Goal: Information Seeking & Learning: Understand process/instructions

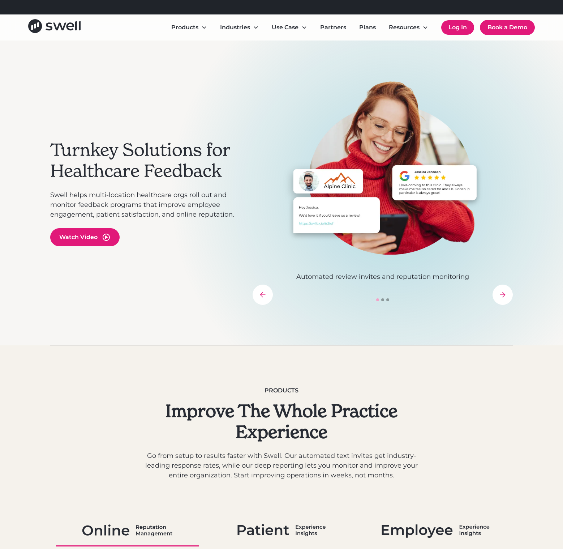
click at [456, 29] on link "Log In" at bounding box center [457, 27] width 33 height 14
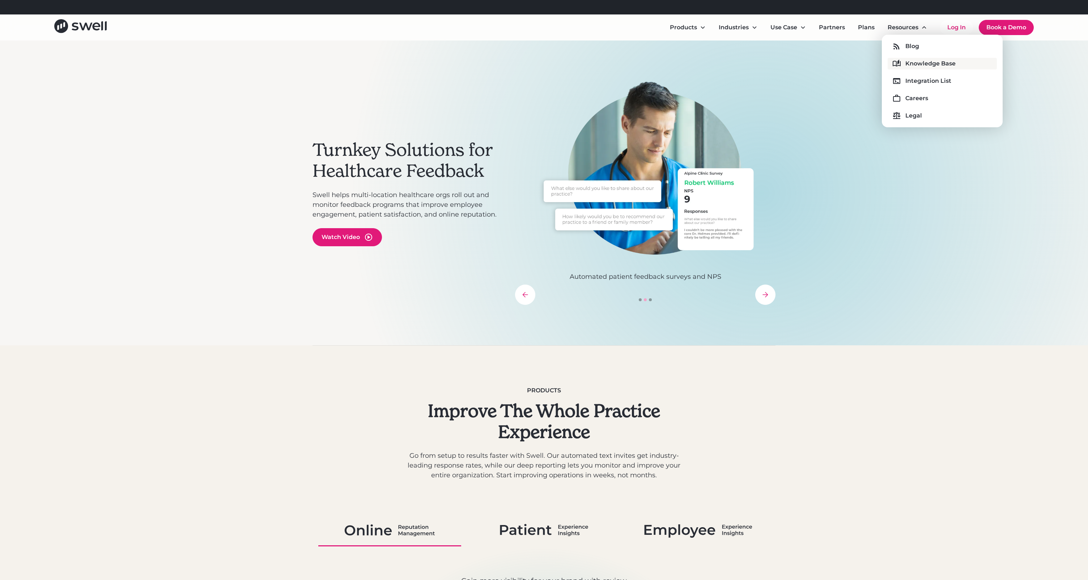
click at [920, 62] on div "Knowledge Base" at bounding box center [930, 63] width 50 height 9
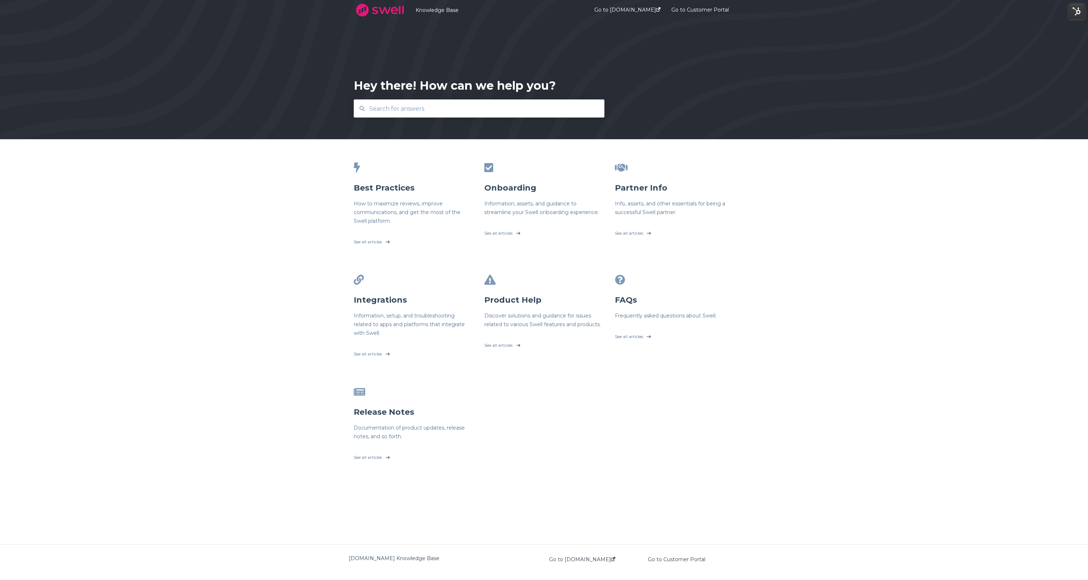
click at [516, 114] on input "text" at bounding box center [479, 109] width 229 height 16
type input "gmb"
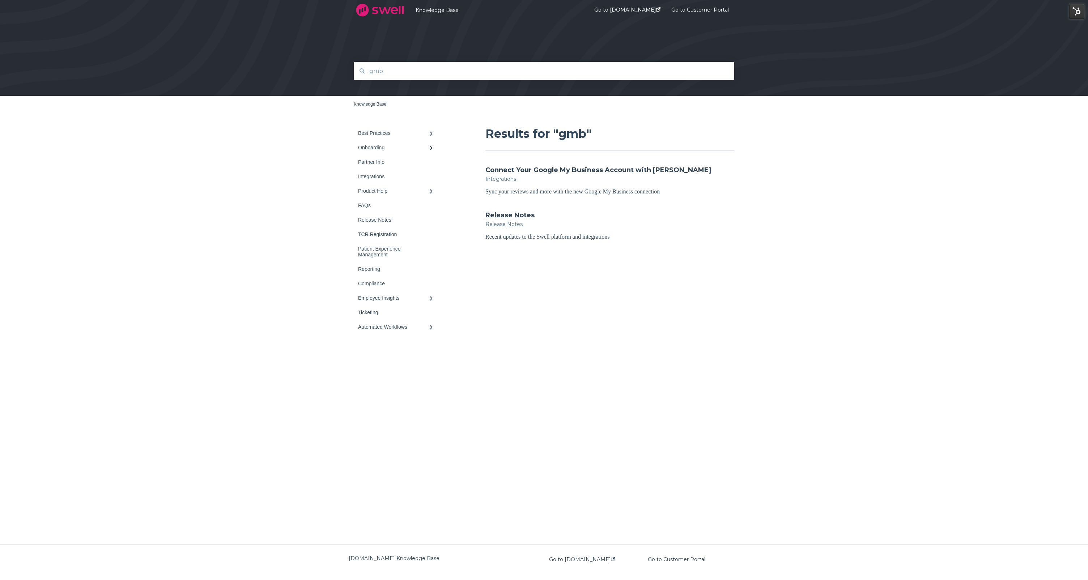
click at [518, 163] on div "Results for "gmb" Connect Your Google My Business Account with Swell Integratio…" at bounding box center [609, 183] width 249 height 115
click at [519, 166] on link "Connect Your Google My Business Account with Swell" at bounding box center [598, 169] width 226 height 9
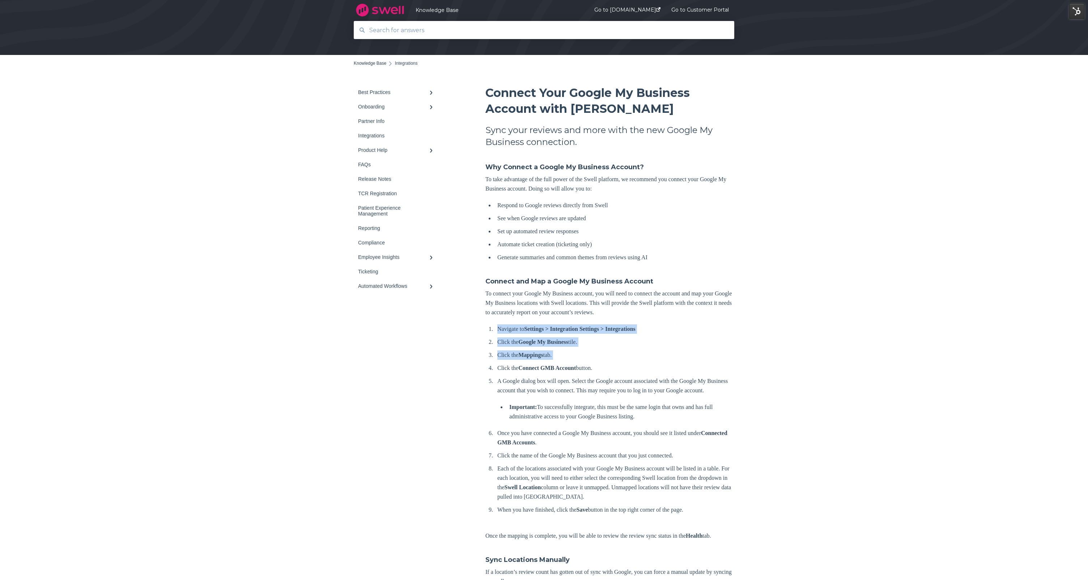
scroll to position [199, 0]
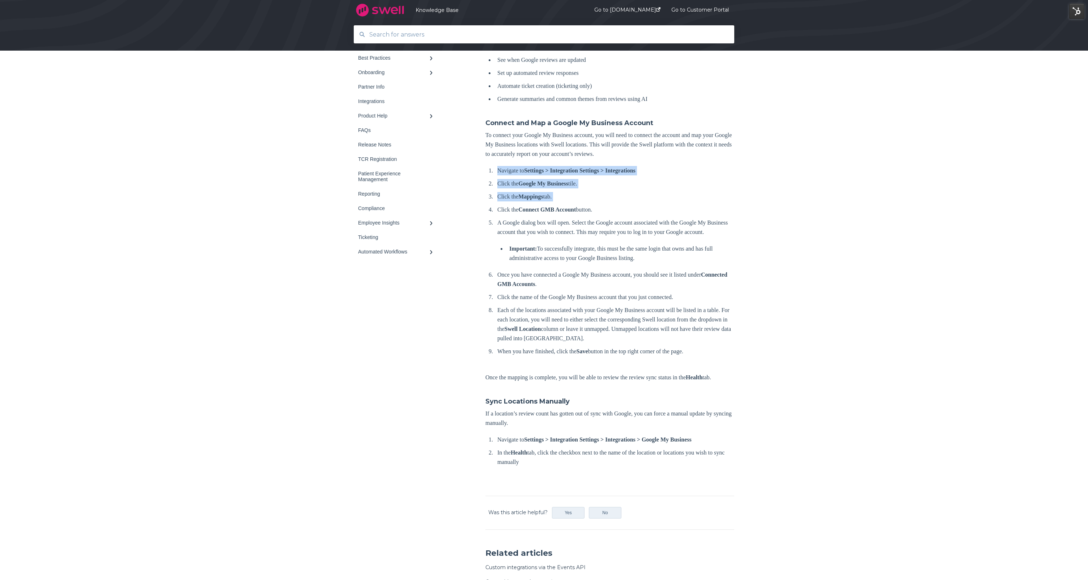
drag, startPoint x: 485, startPoint y: 333, endPoint x: 652, endPoint y: 392, distance: 176.5
click at [652, 392] on div "Best Practices Survey Onboarding TCR Registration Partner Info Integrations" at bounding box center [544, 284] width 380 height 715
copy div "Navigate to Settings > Integration Settings > Integrations Click the Google My …"
